Goal: Information Seeking & Learning: Learn about a topic

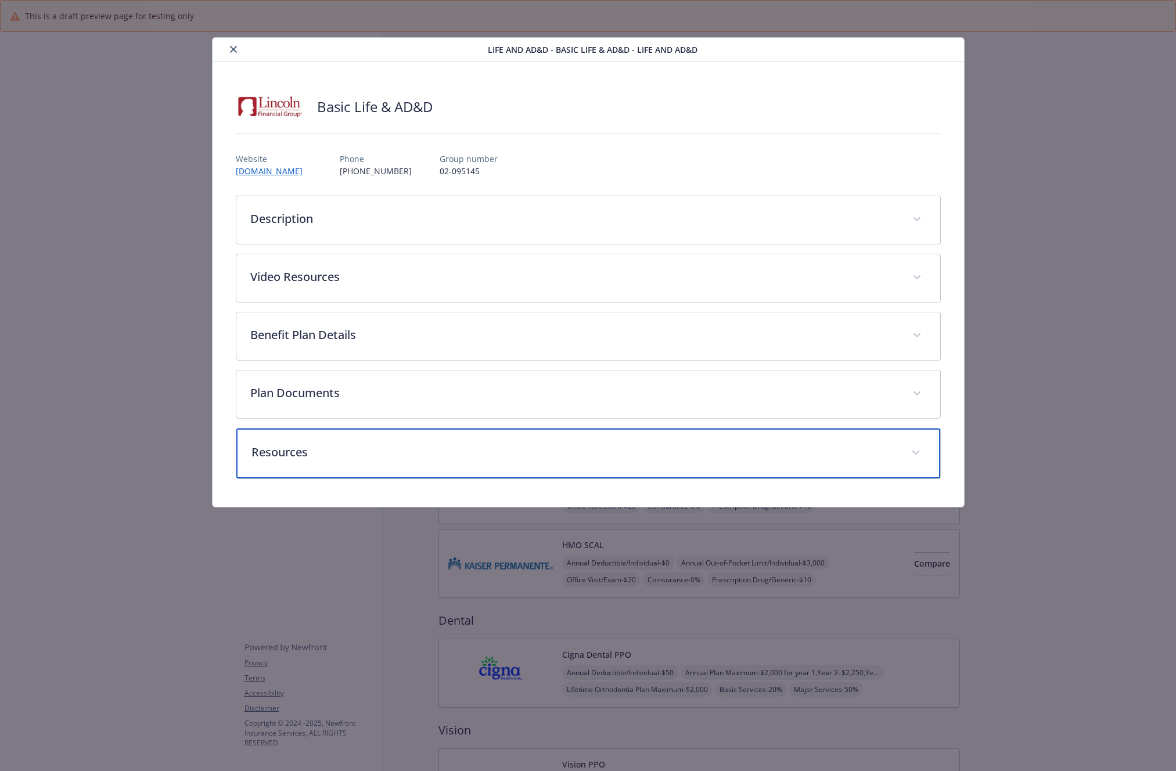
click at [314, 444] on p "Resources" at bounding box center [575, 452] width 646 height 17
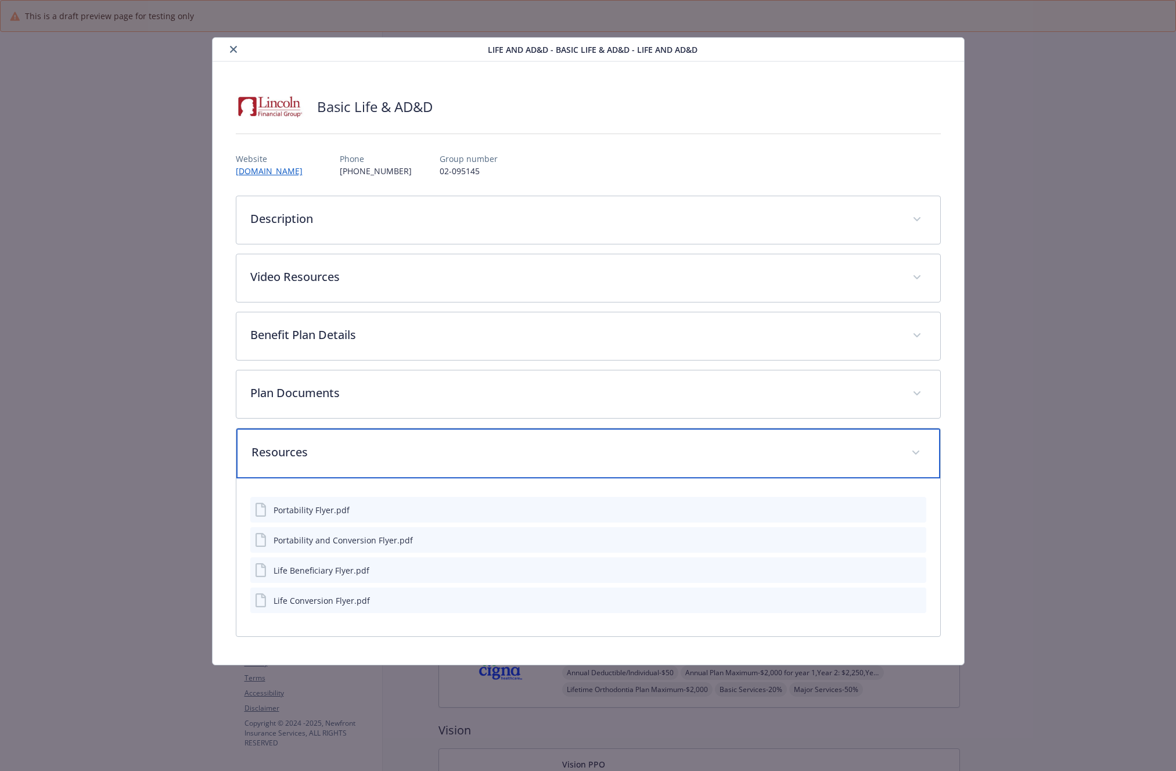
click at [315, 443] on div "Resources" at bounding box center [588, 454] width 704 height 50
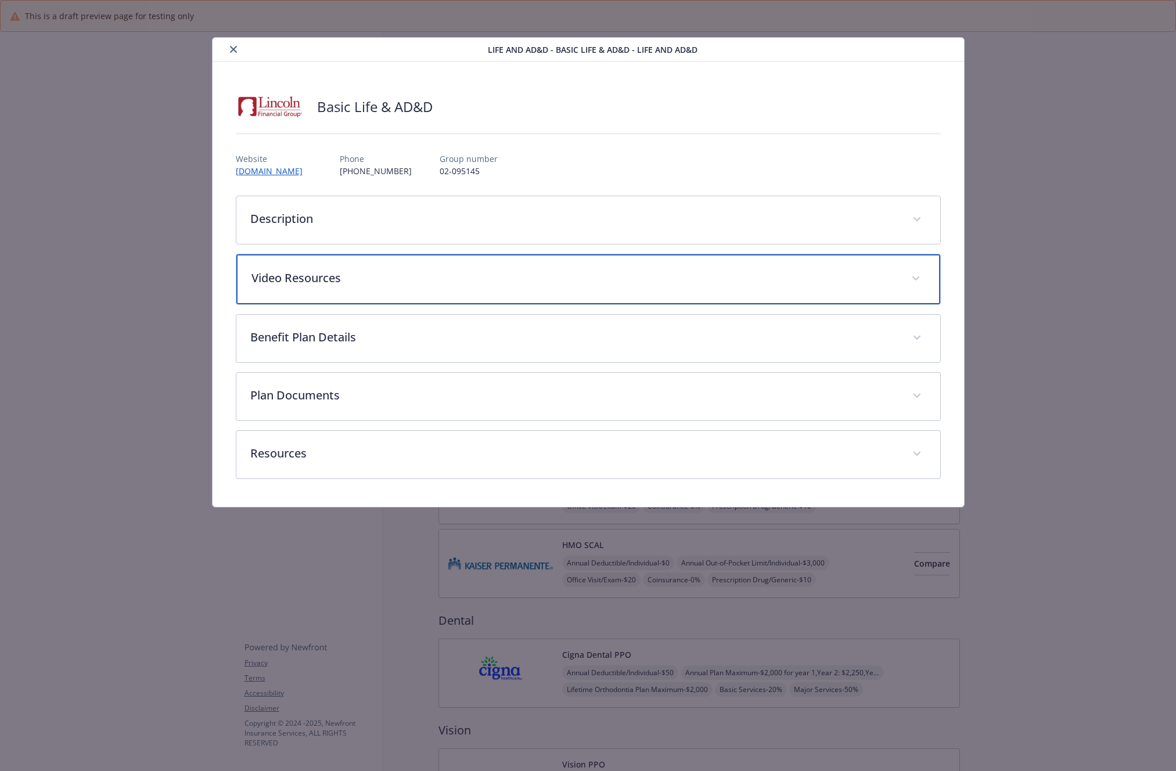
click at [265, 290] on div "Video Resources" at bounding box center [588, 279] width 704 height 50
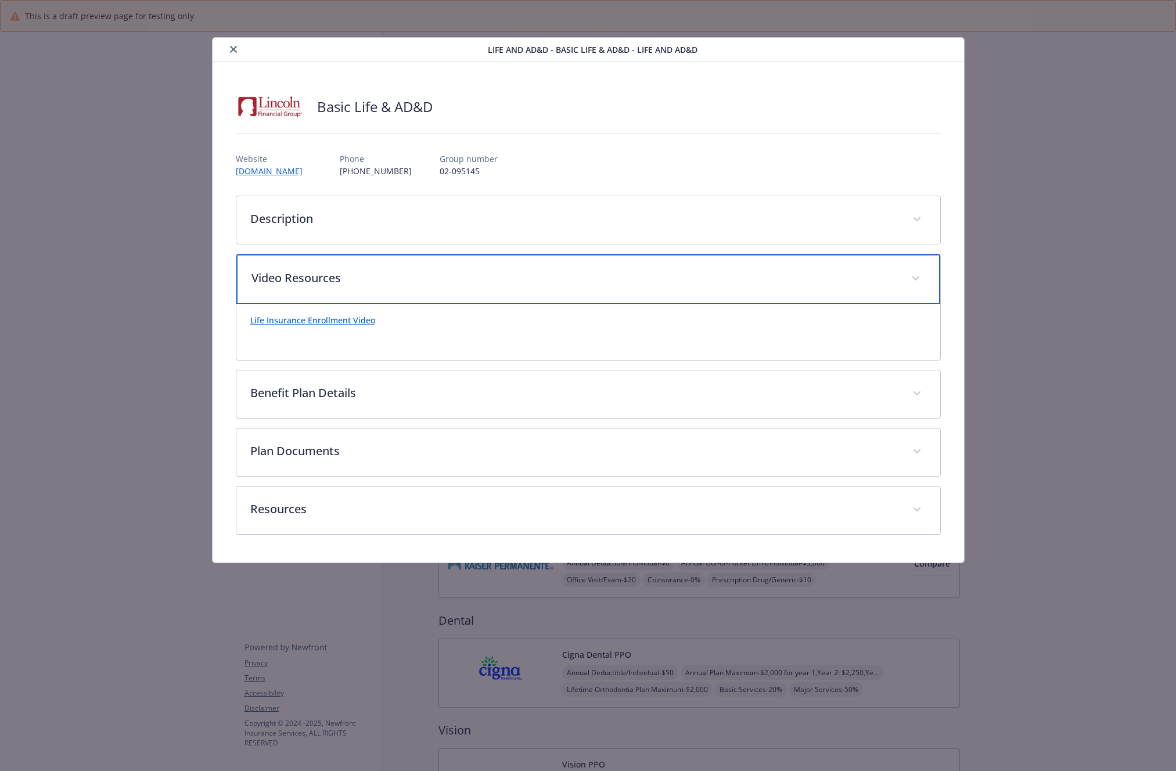
click at [265, 290] on div "Video Resources" at bounding box center [588, 279] width 704 height 50
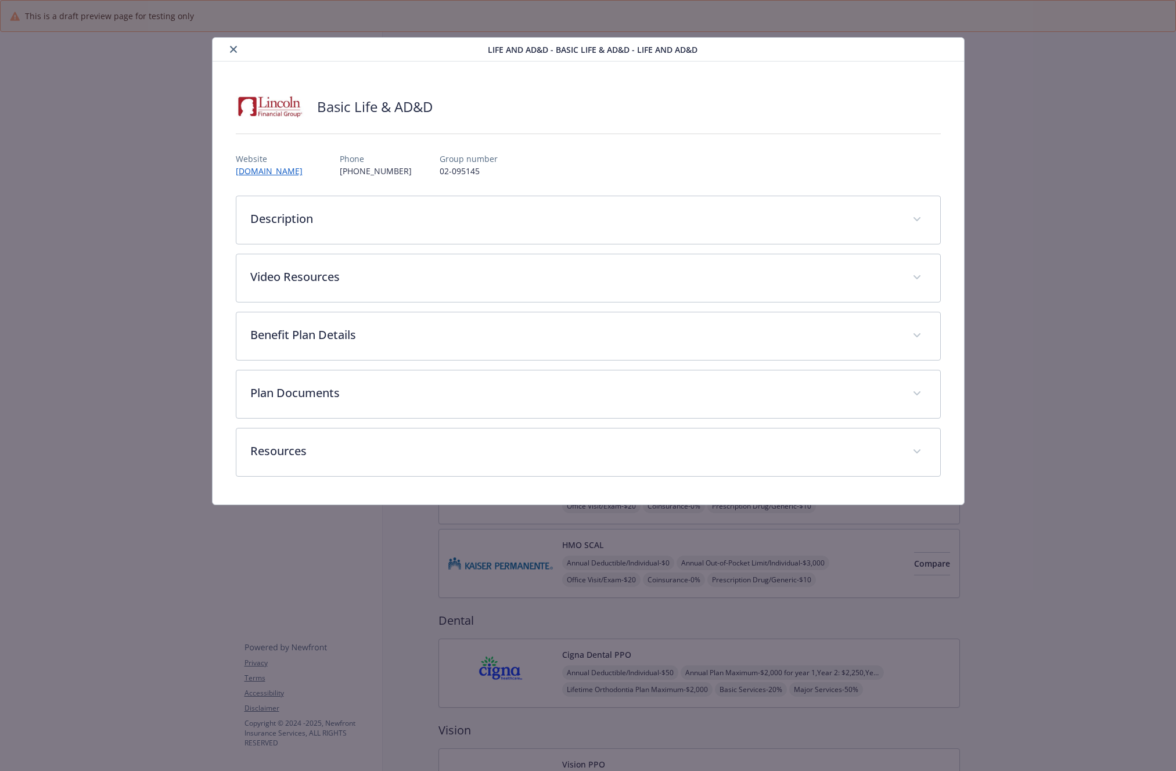
click at [228, 51] on button "close" at bounding box center [234, 49] width 14 height 14
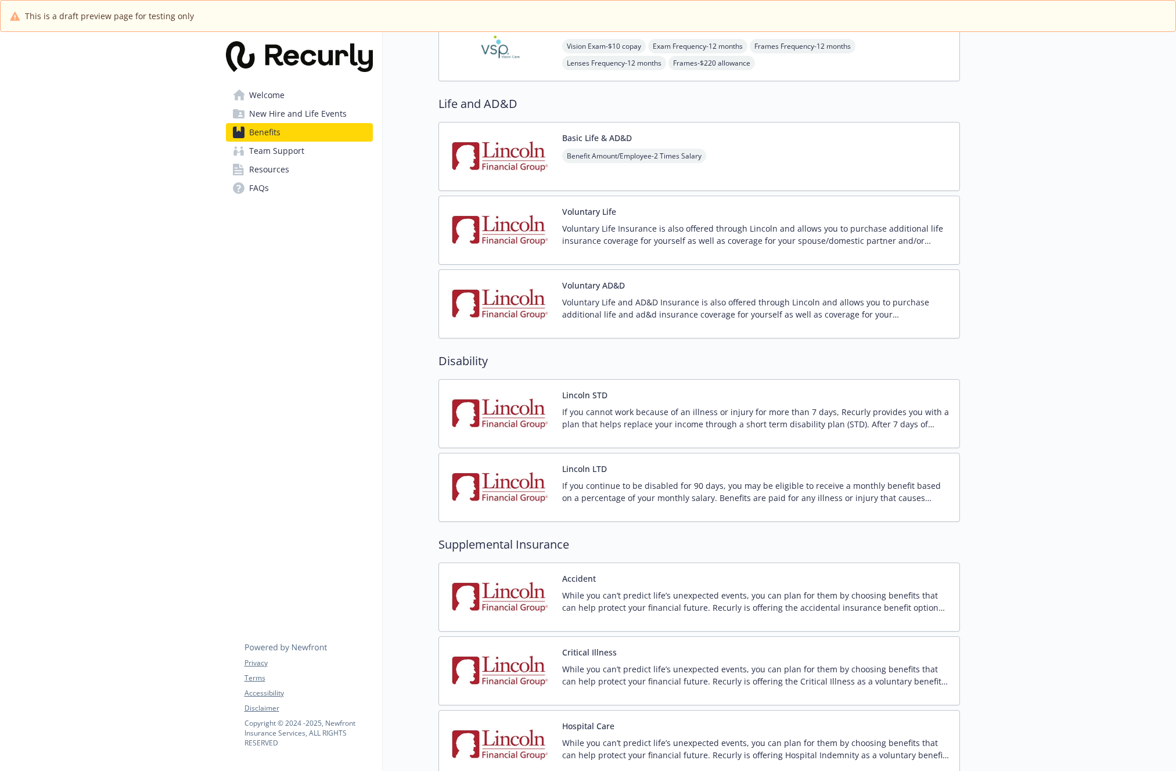
scroll to position [743, 0]
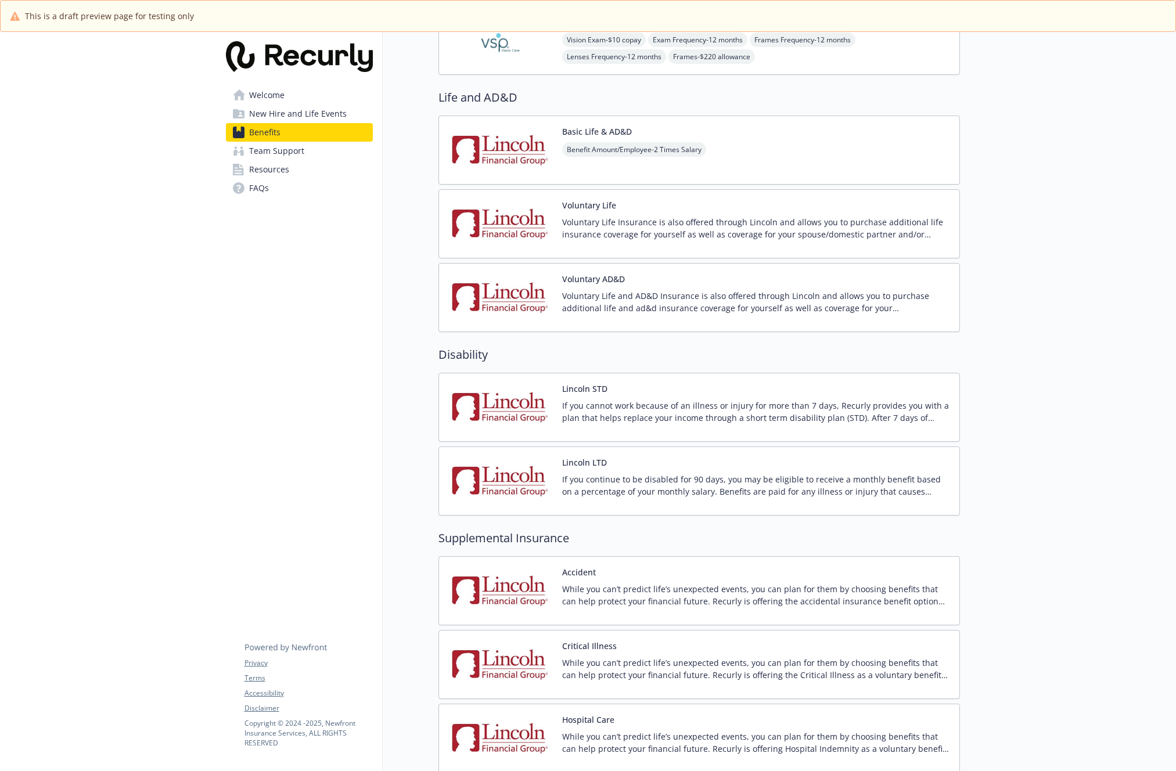
click at [776, 157] on div "Basic Life & AD&D Benefit Amount/Employee - 2 Times Salary" at bounding box center [700, 150] width 522 height 69
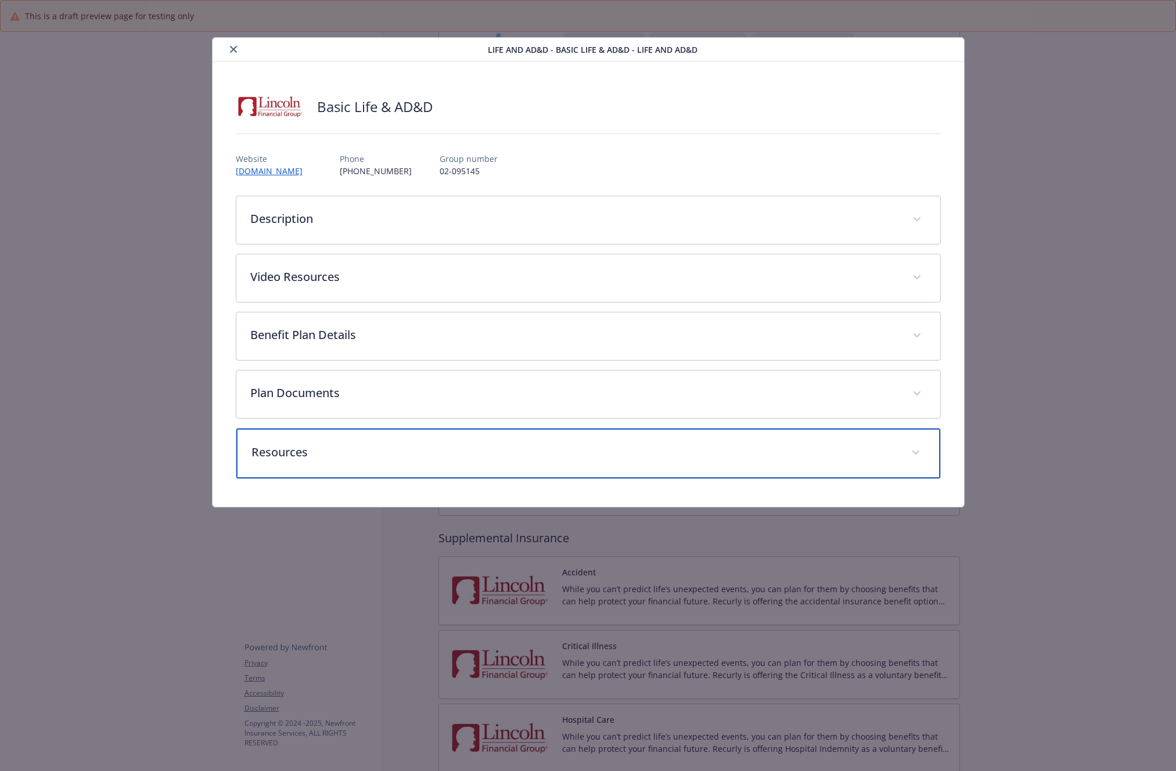
click at [312, 451] on p "Resources" at bounding box center [575, 452] width 646 height 17
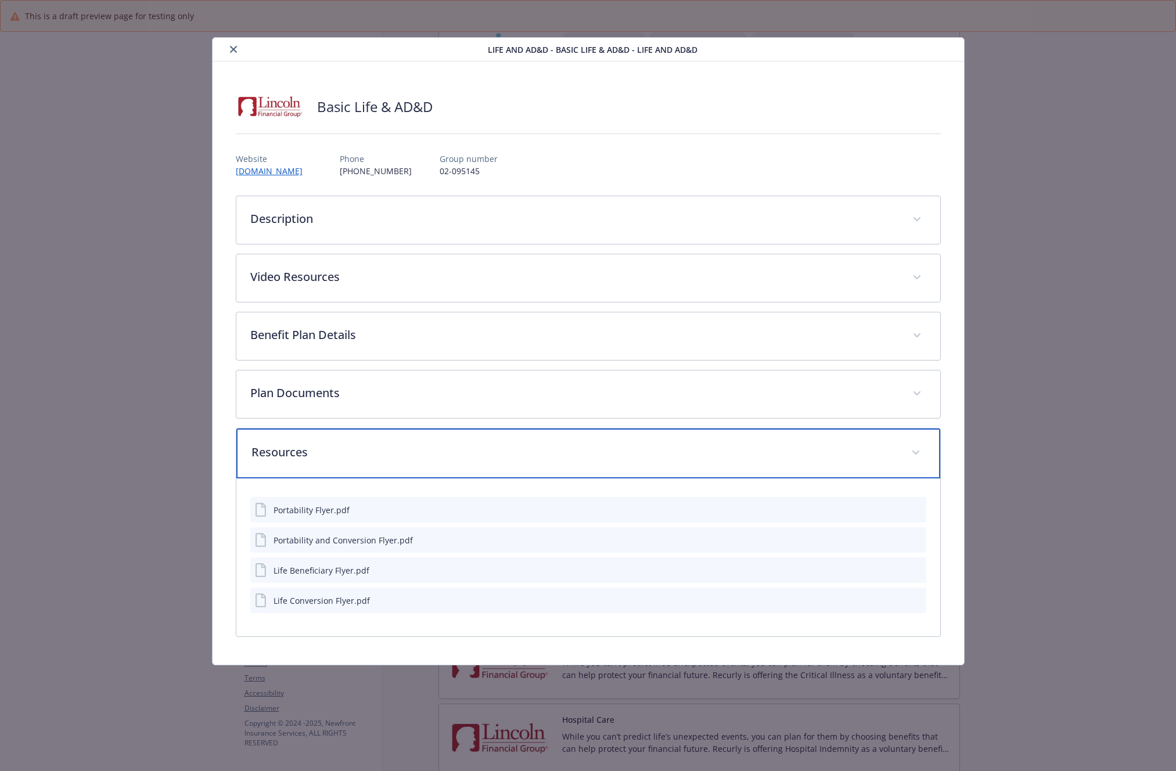
scroll to position [743, 0]
